Goal: Find specific page/section: Find specific page/section

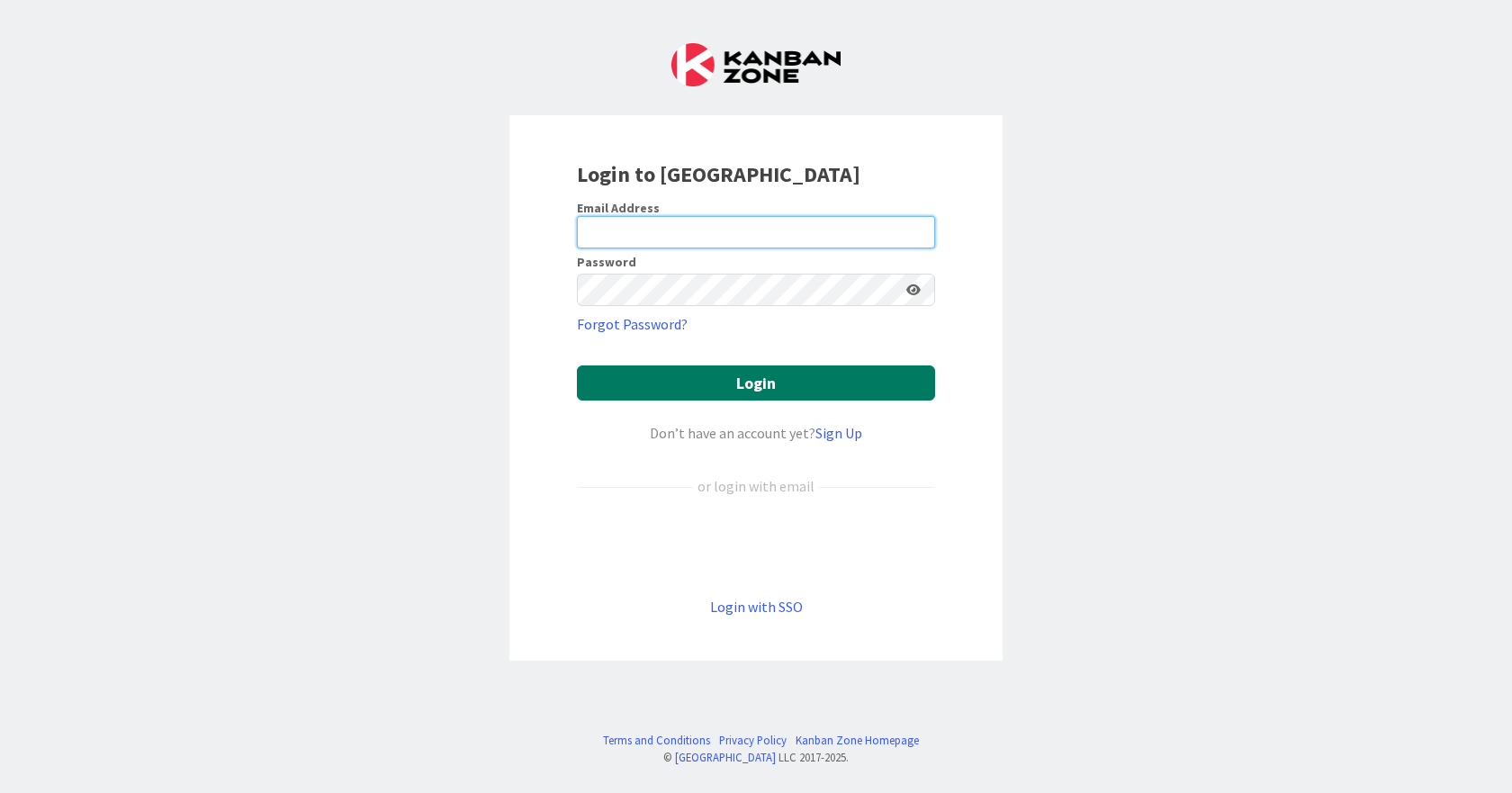
type input "[EMAIL_ADDRESS][DOMAIN_NAME]"
click at [743, 382] on button "Login" at bounding box center [756, 383] width 358 height 35
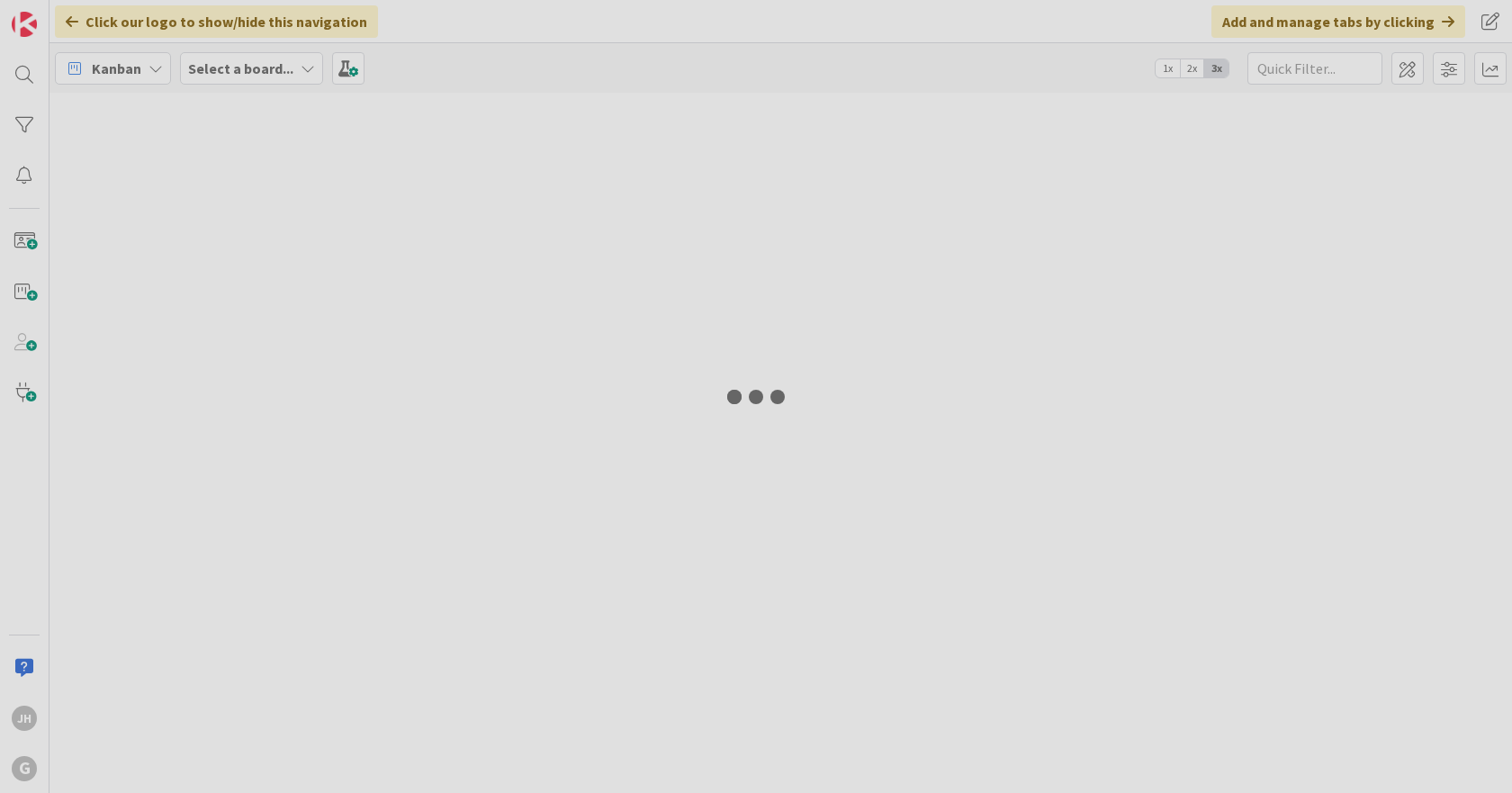
type input "means"
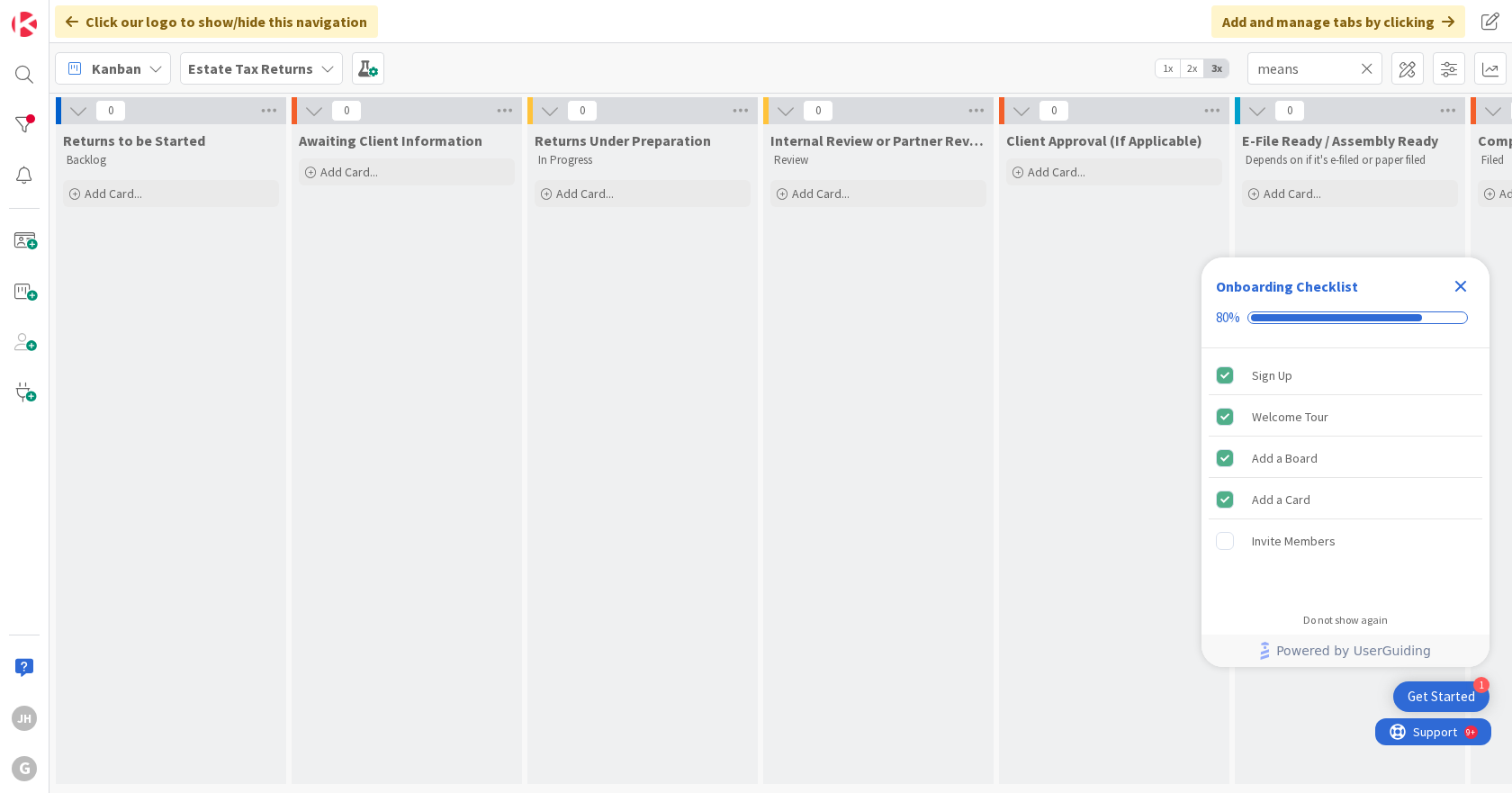
click at [263, 64] on b "Estate Tax Returns" at bounding box center [250, 69] width 125 height 18
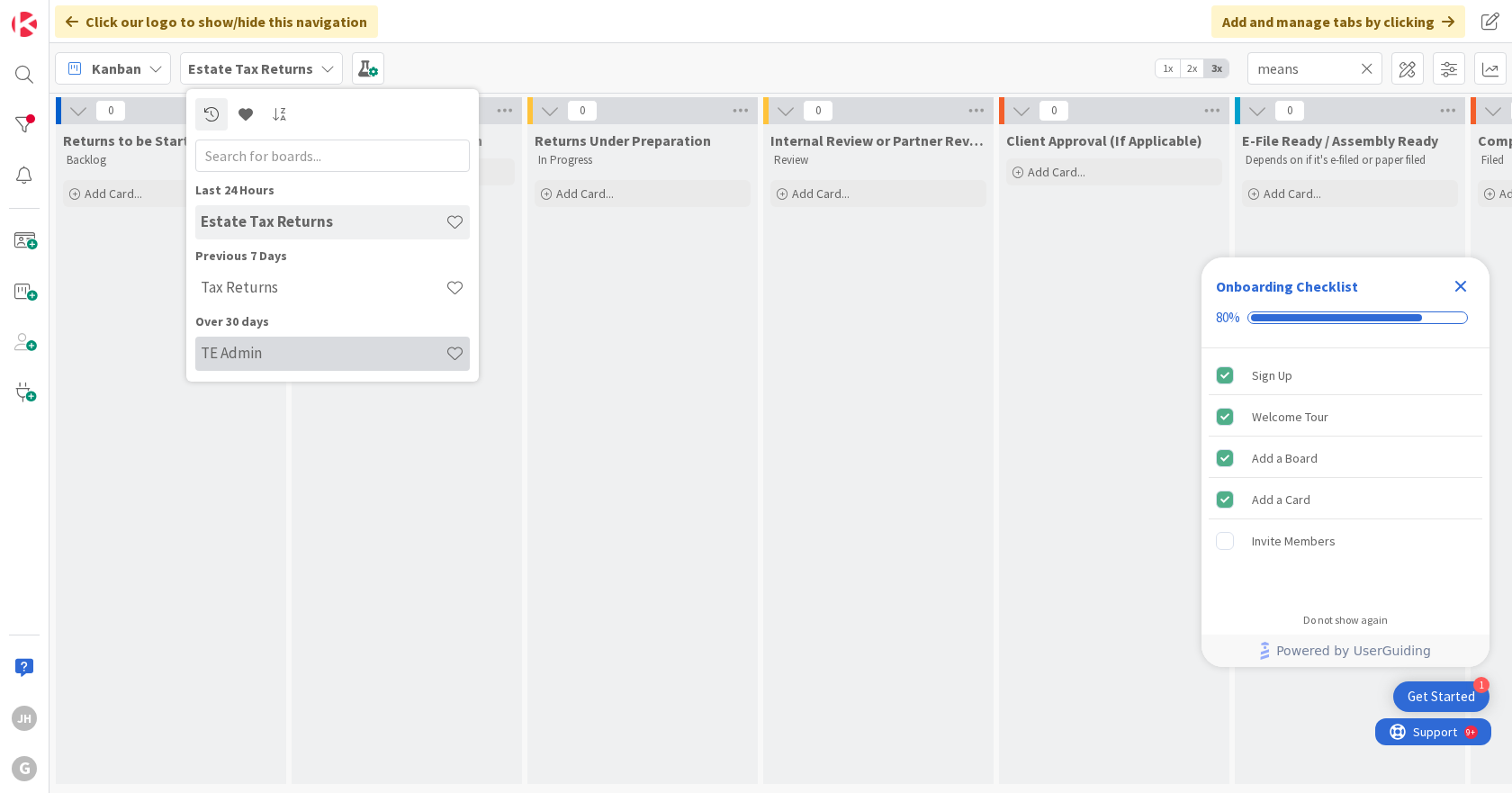
click at [225, 354] on h4 "TE Admin" at bounding box center [323, 353] width 245 height 18
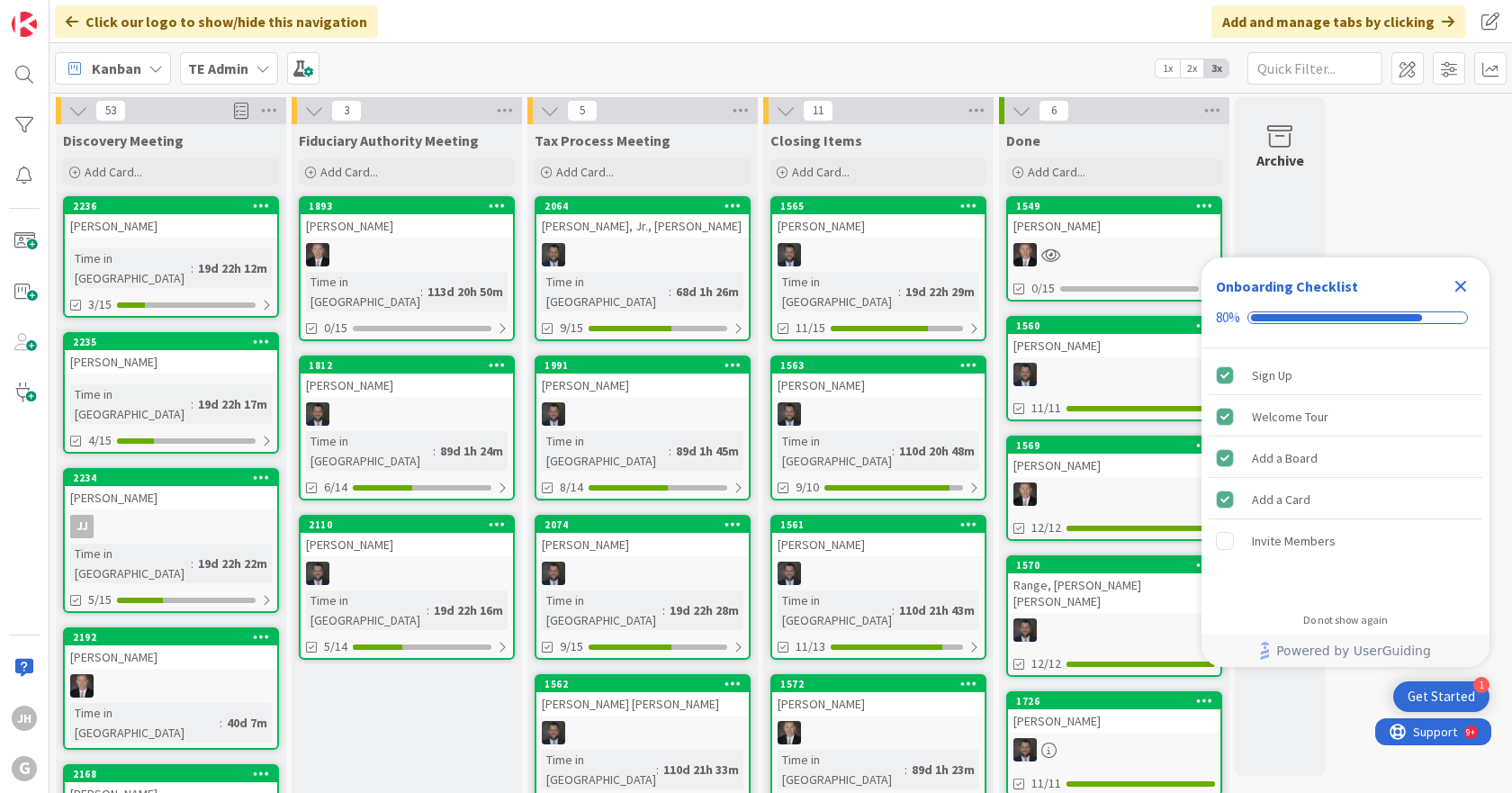
click at [1461, 286] on icon "Close Checklist" at bounding box center [1461, 286] width 12 height 12
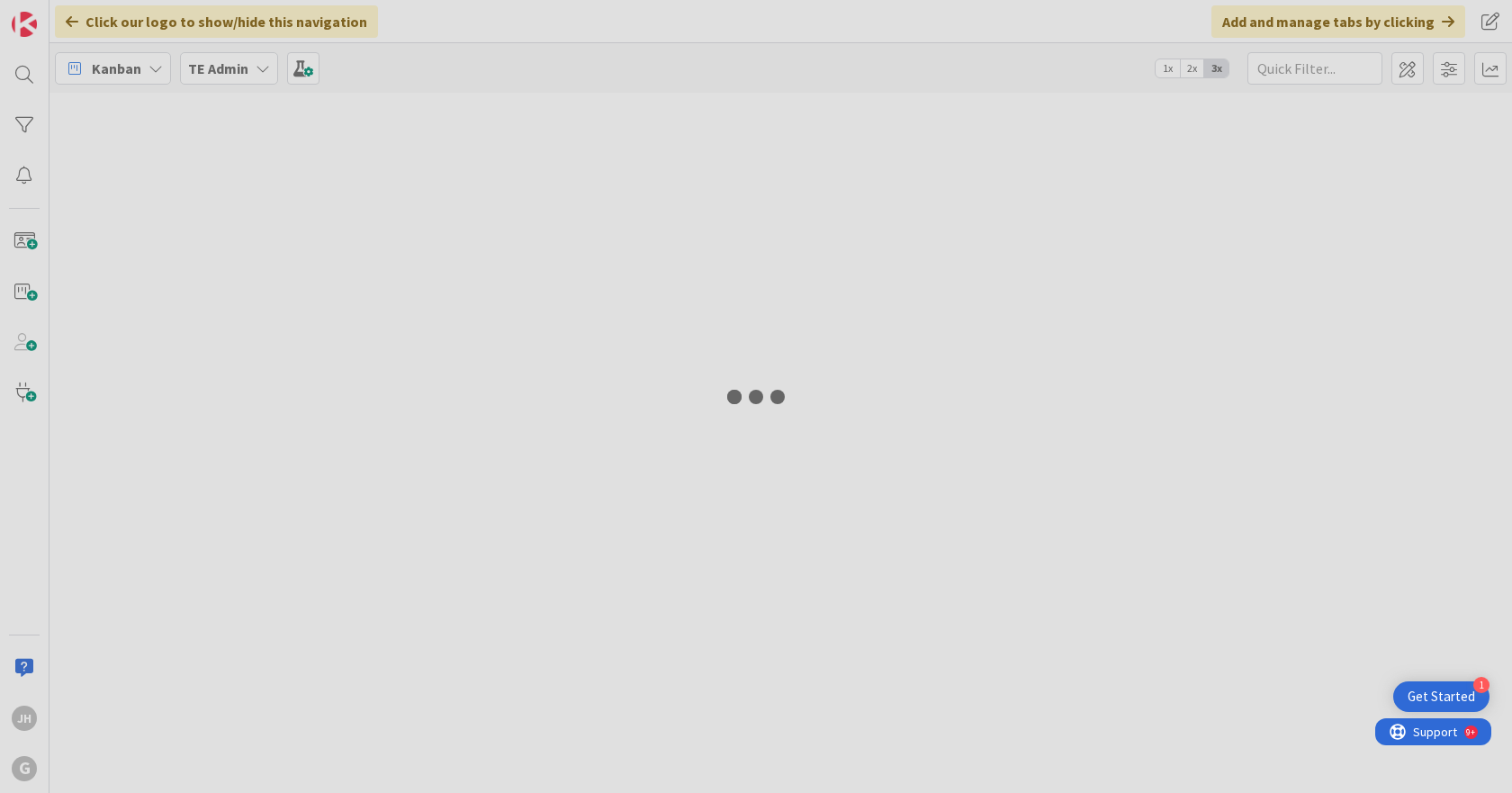
type input "means"
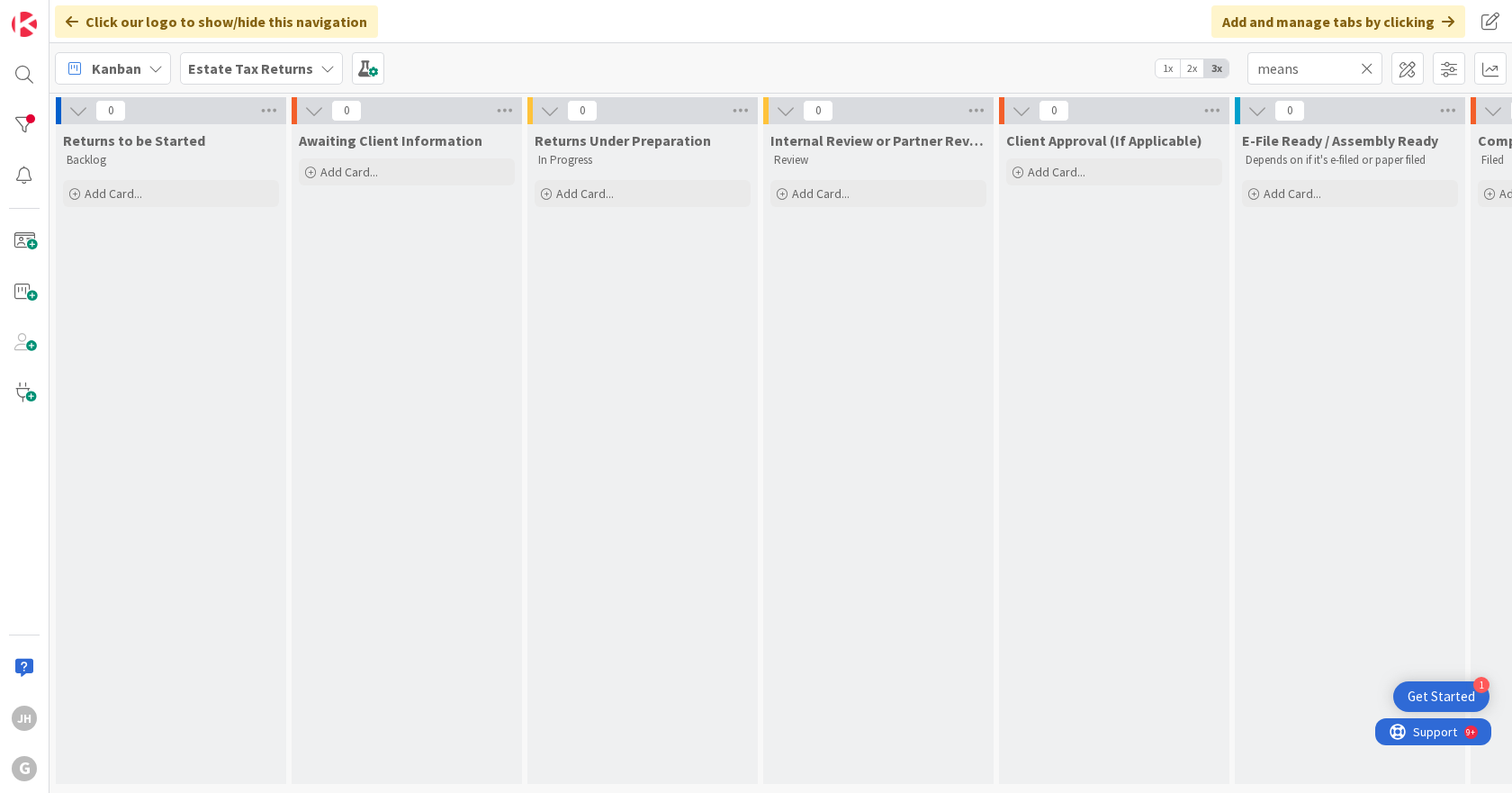
click at [300, 61] on b "Estate Tax Returns" at bounding box center [250, 69] width 125 height 18
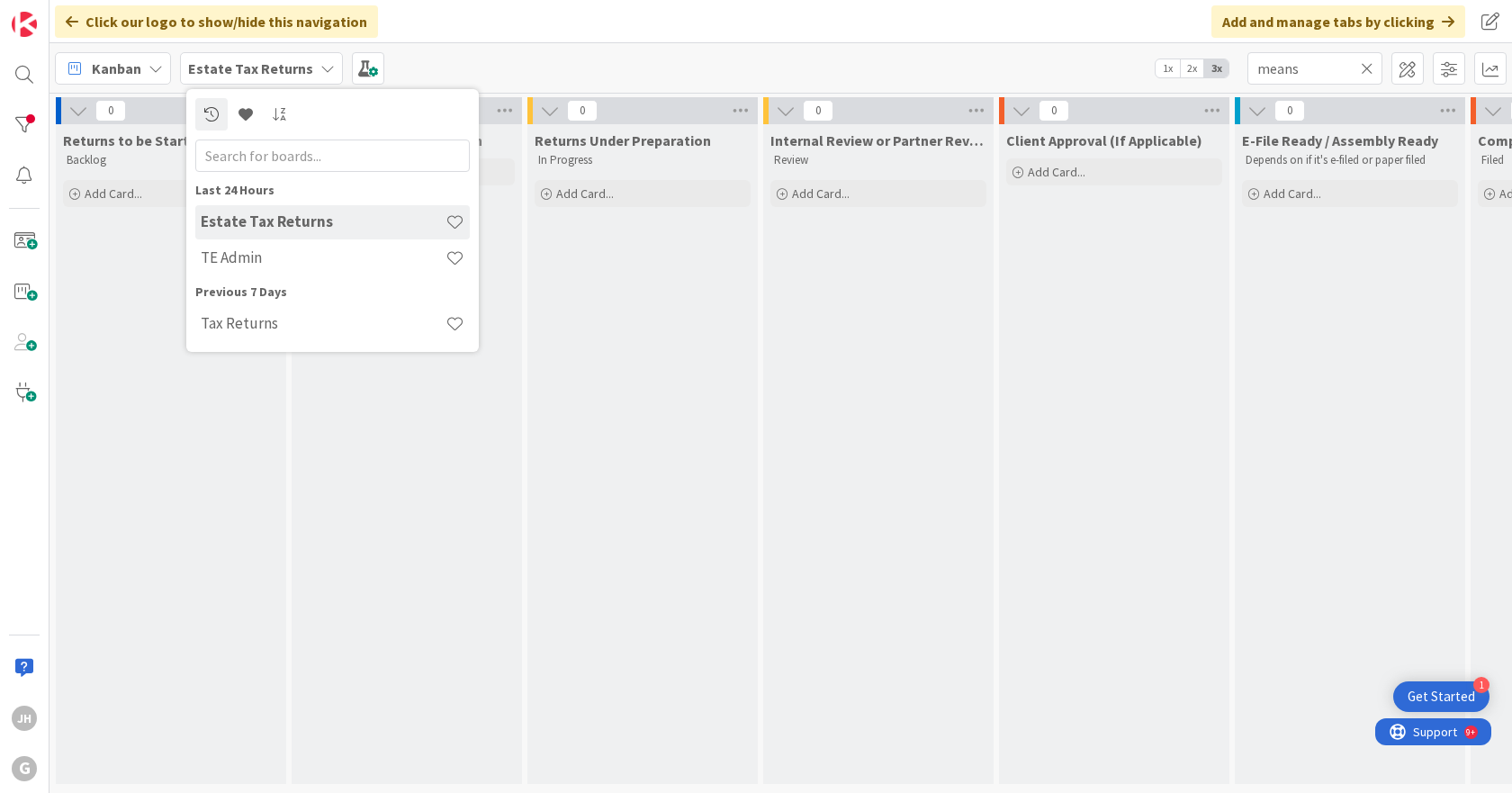
click at [300, 61] on b "Estate Tax Returns" at bounding box center [250, 69] width 125 height 18
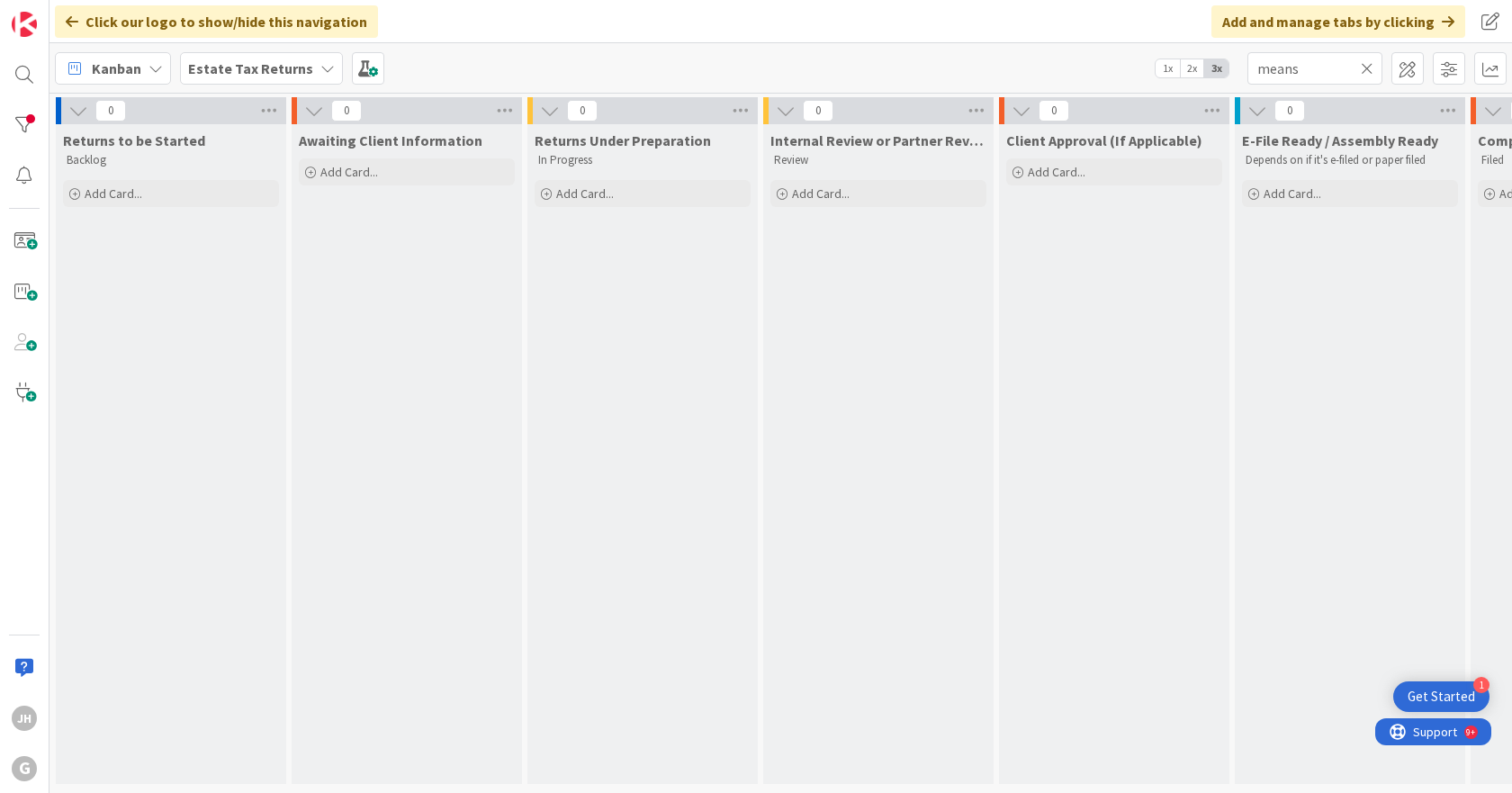
click at [1366, 64] on icon at bounding box center [1367, 68] width 13 height 17
